Goal: Register for event/course

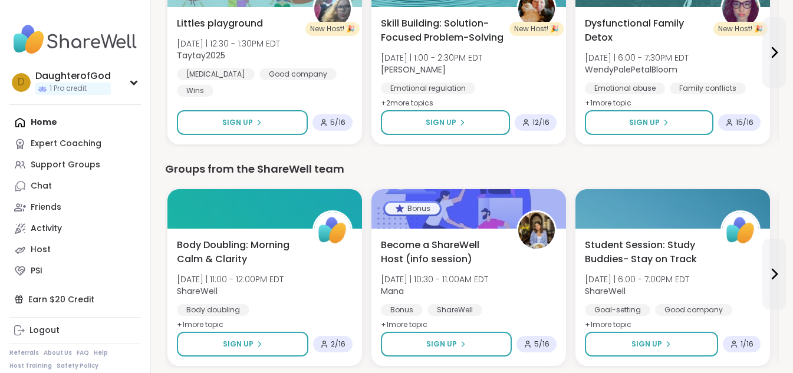
scroll to position [1342, 0]
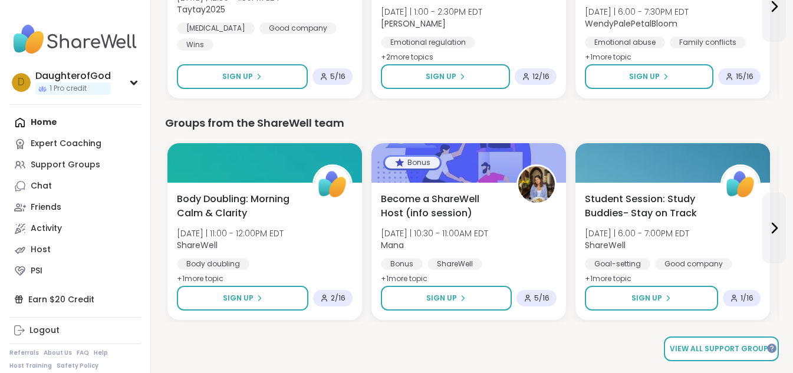
click at [706, 350] on span "View all support groups" at bounding box center [721, 349] width 103 height 11
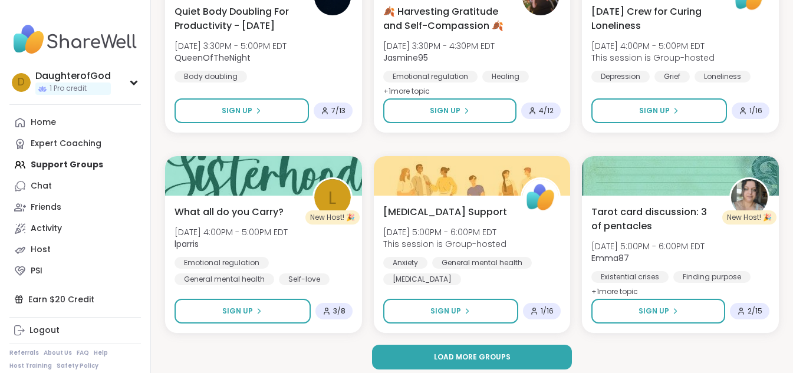
scroll to position [2270, 0]
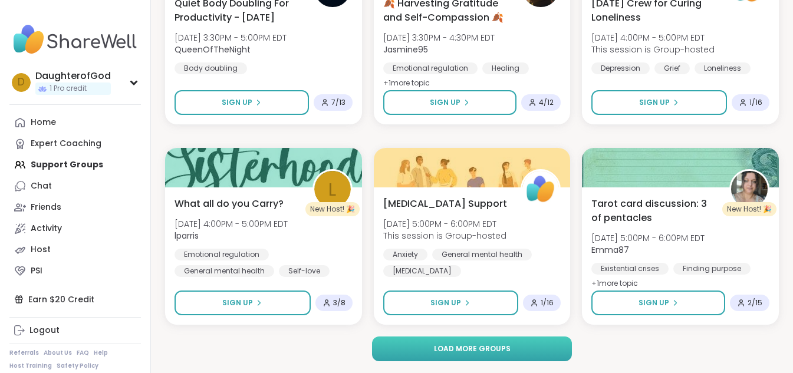
click at [535, 350] on button "Load more groups" at bounding box center [472, 349] width 200 height 25
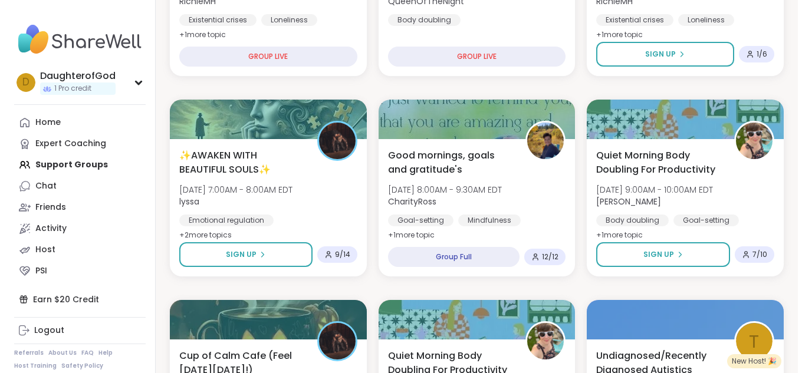
scroll to position [0, 0]
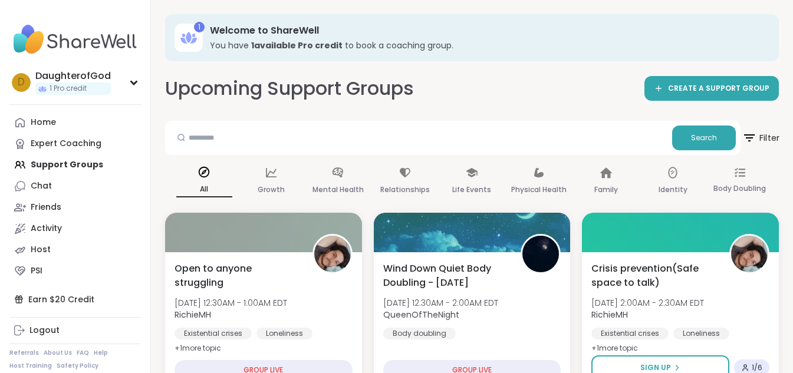
click at [753, 138] on icon at bounding box center [749, 137] width 11 height 7
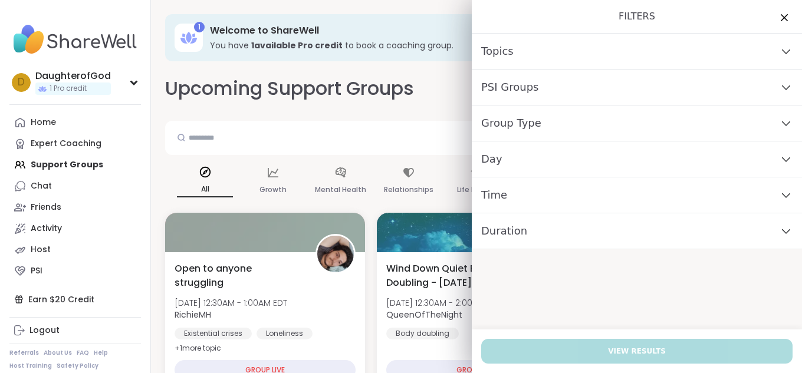
click at [720, 166] on div "Day" at bounding box center [637, 159] width 330 height 36
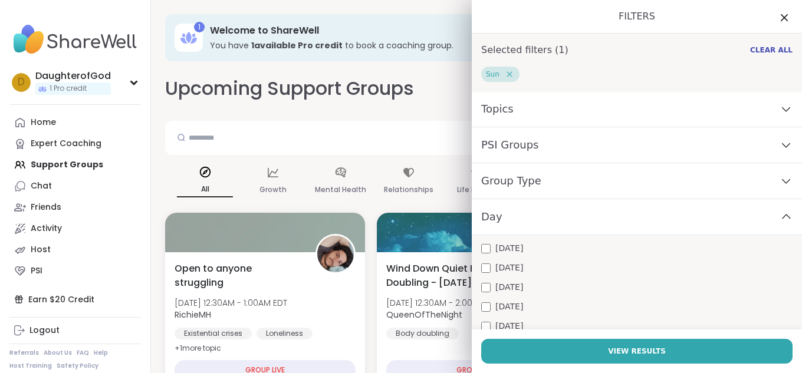
click at [749, 210] on div "Day" at bounding box center [637, 217] width 330 height 36
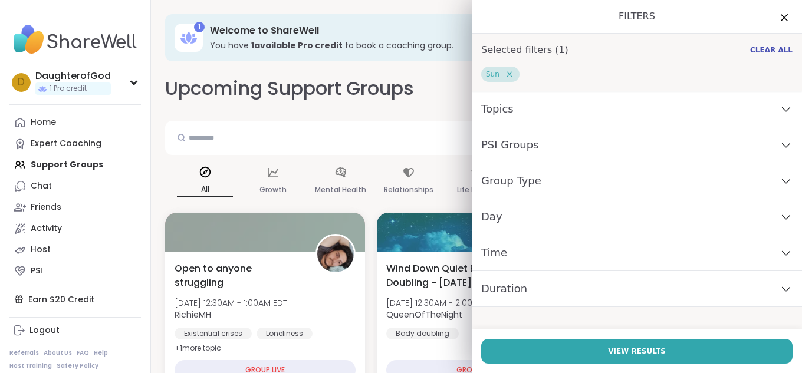
click at [766, 257] on div "Time" at bounding box center [637, 253] width 330 height 36
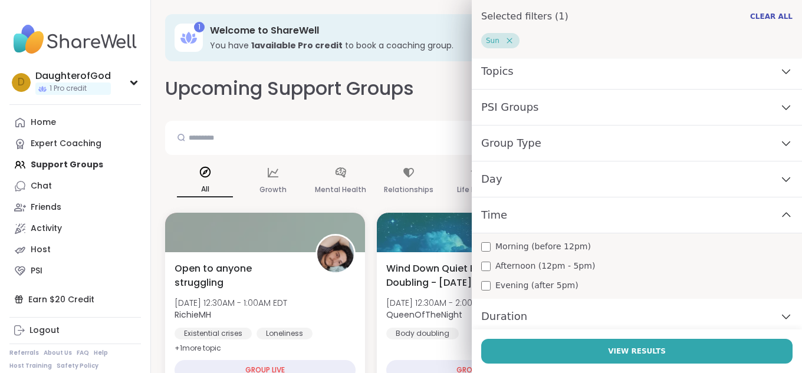
scroll to position [39, 0]
click at [782, 213] on icon at bounding box center [786, 214] width 8 height 4
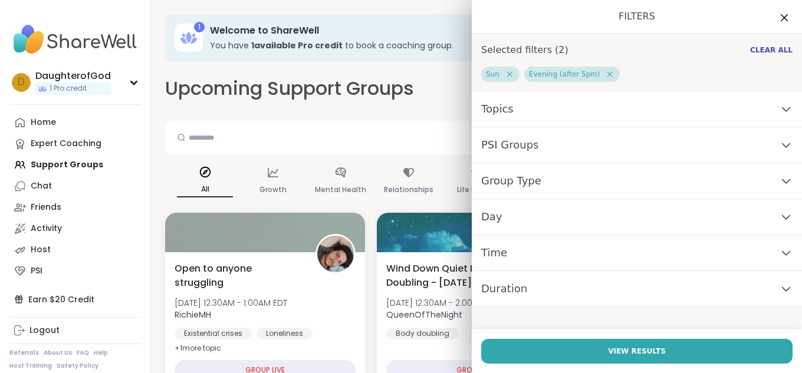
scroll to position [0, 0]
click at [760, 285] on div "Duration" at bounding box center [637, 289] width 330 height 36
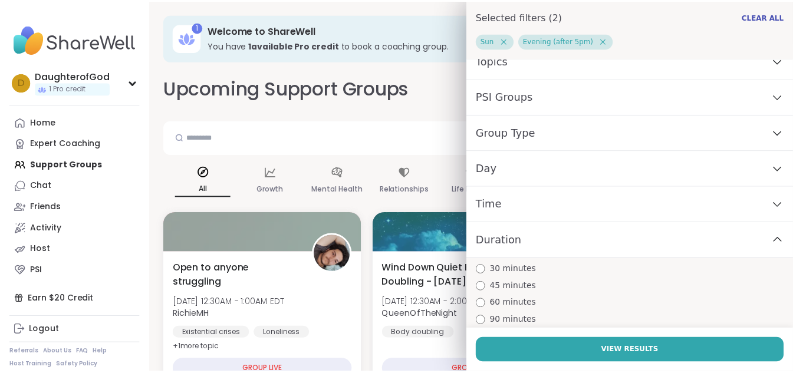
scroll to position [51, 0]
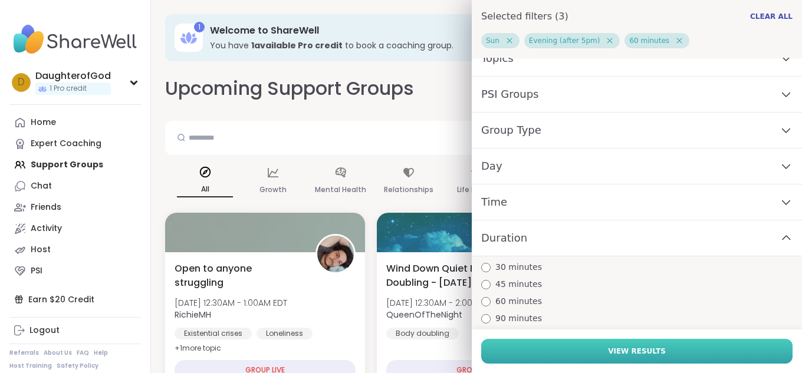
click at [575, 348] on button "View Results" at bounding box center [636, 351] width 311 height 25
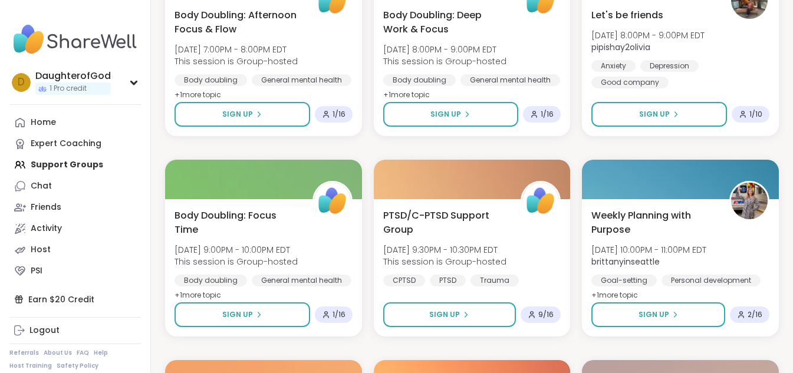
scroll to position [958, 0]
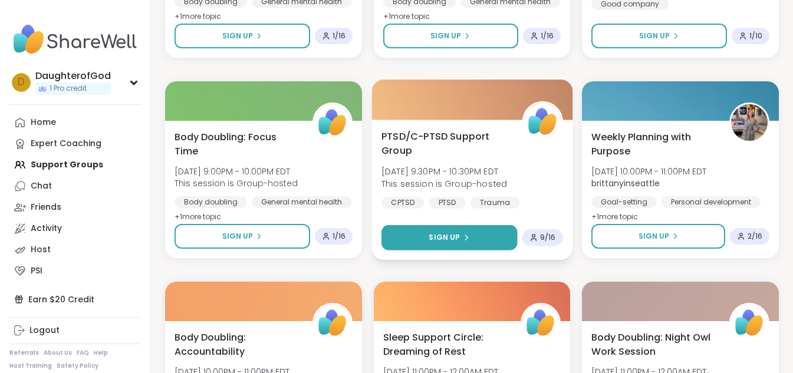
click at [441, 241] on span "Sign Up" at bounding box center [444, 237] width 31 height 11
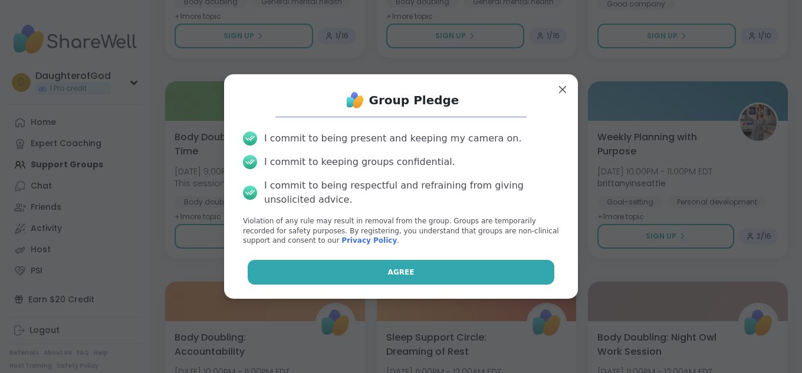
click at [427, 274] on button "Agree" at bounding box center [401, 272] width 307 height 25
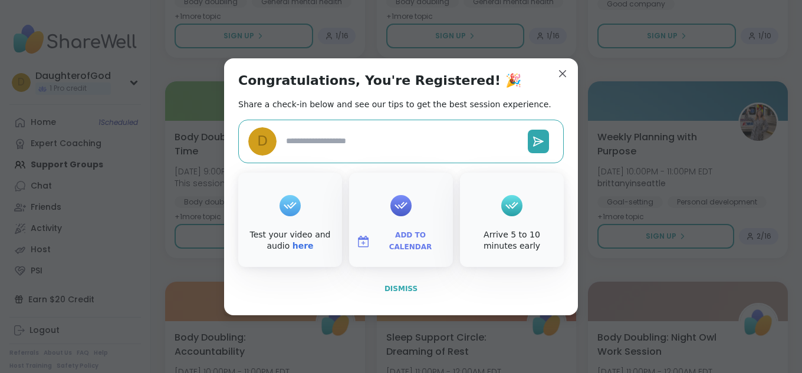
type textarea "*"
click at [410, 290] on span "Dismiss" at bounding box center [400, 289] width 33 height 8
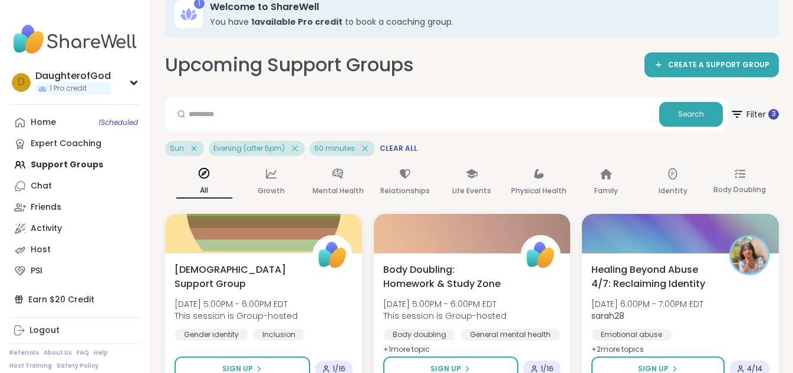
scroll to position [0, 0]
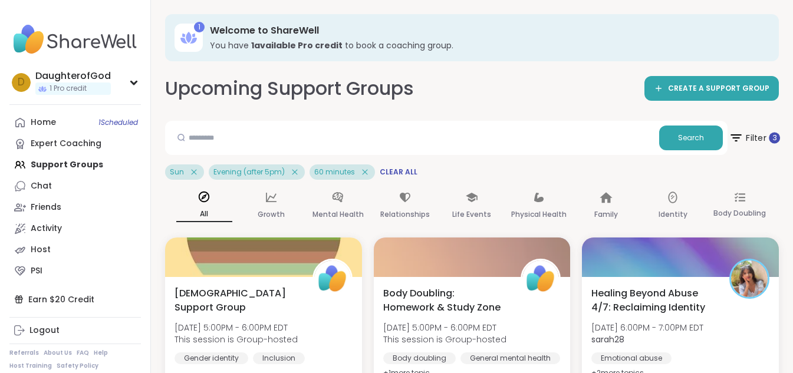
click at [755, 141] on span "Filter 3" at bounding box center [754, 137] width 51 height 29
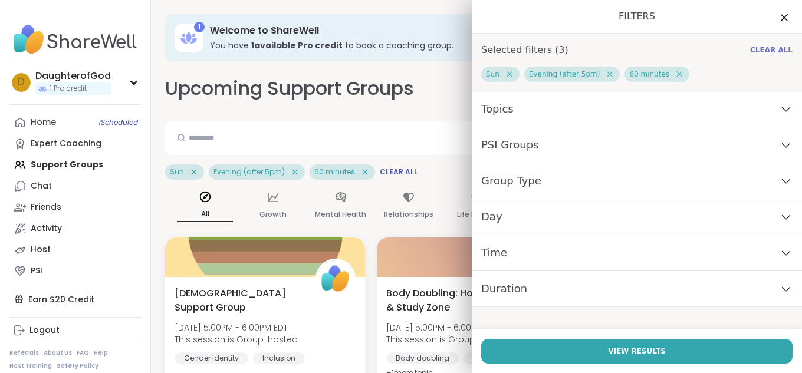
click at [763, 54] on span "Clear All" at bounding box center [771, 49] width 42 height 9
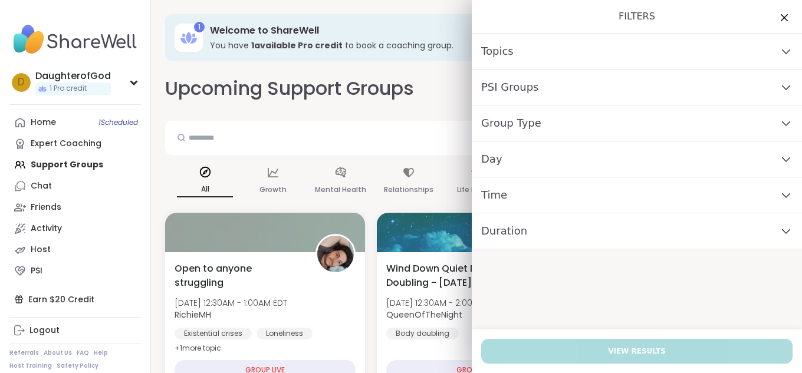
click at [733, 160] on div "Day" at bounding box center [637, 159] width 330 height 36
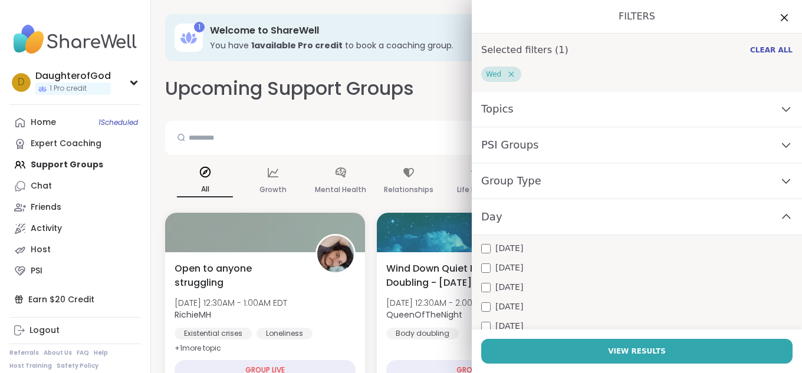
click at [735, 216] on div "Day" at bounding box center [637, 217] width 330 height 36
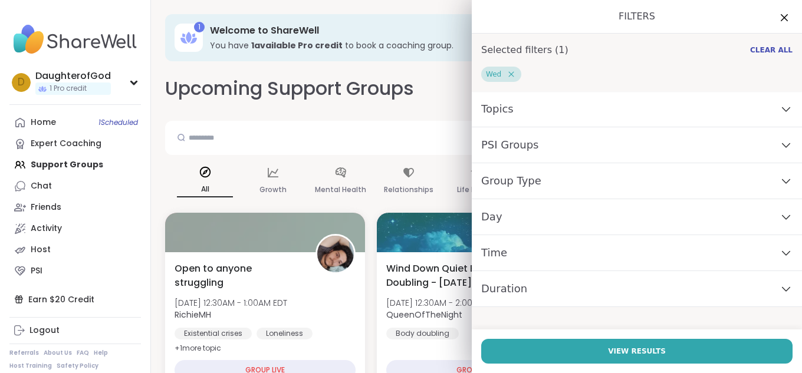
drag, startPoint x: 757, startPoint y: 259, endPoint x: 772, endPoint y: 261, distance: 14.8
click at [772, 261] on div "Time" at bounding box center [637, 253] width 330 height 36
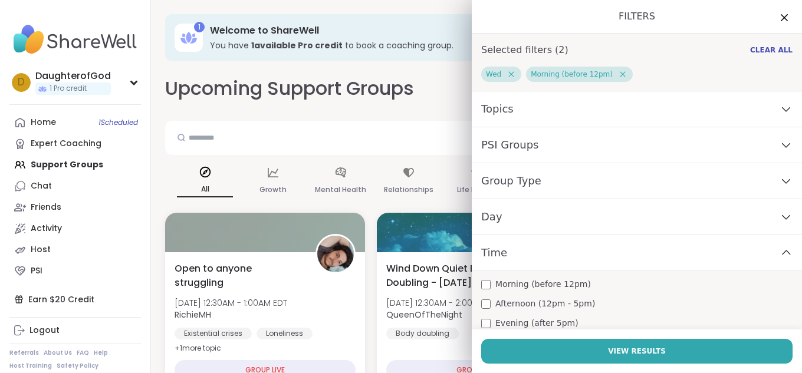
click at [750, 251] on div "Time" at bounding box center [637, 253] width 330 height 36
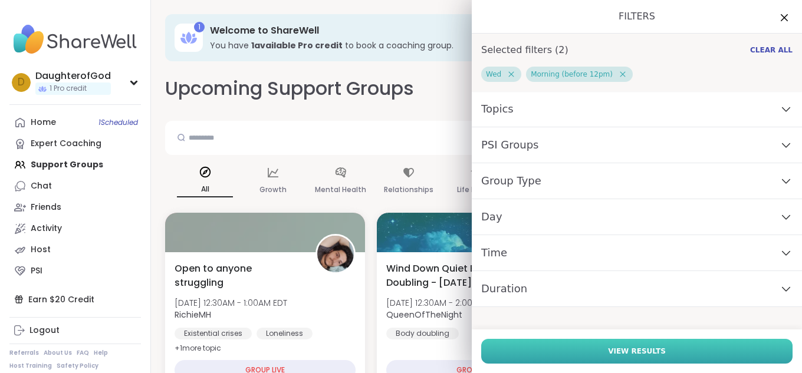
click at [702, 348] on button "View Results" at bounding box center [636, 351] width 311 height 25
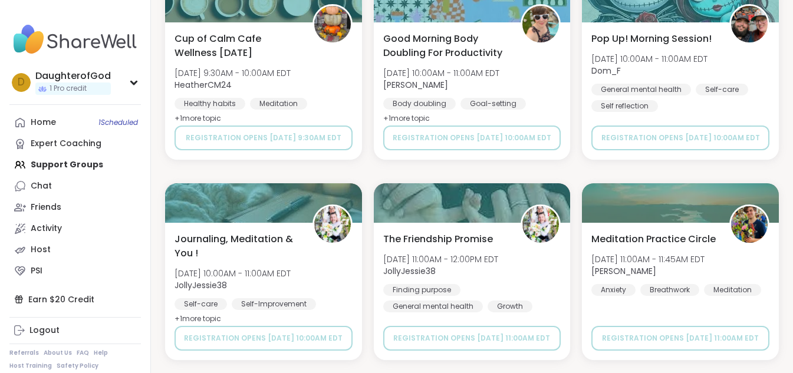
scroll to position [1473, 0]
